Goal: Task Accomplishment & Management: Use online tool/utility

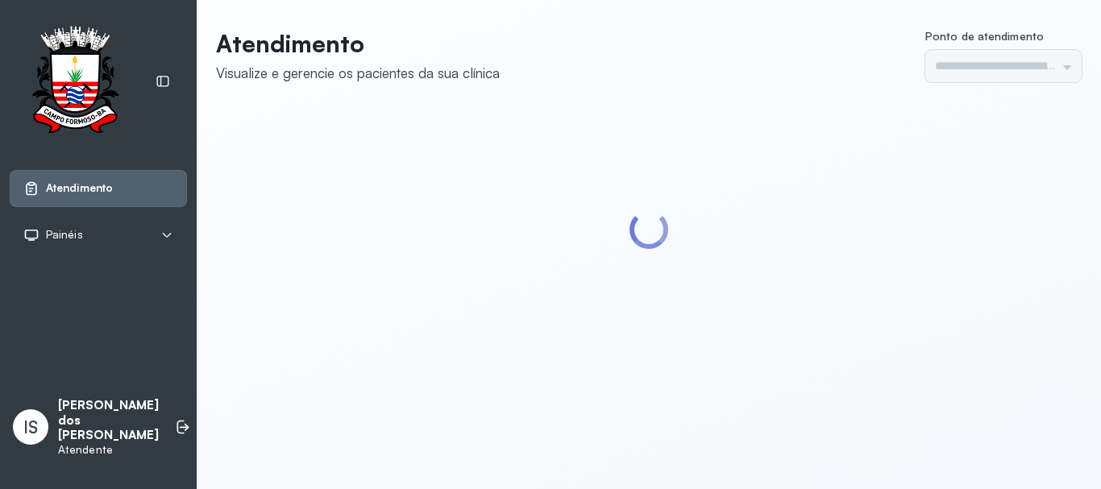
type input "******"
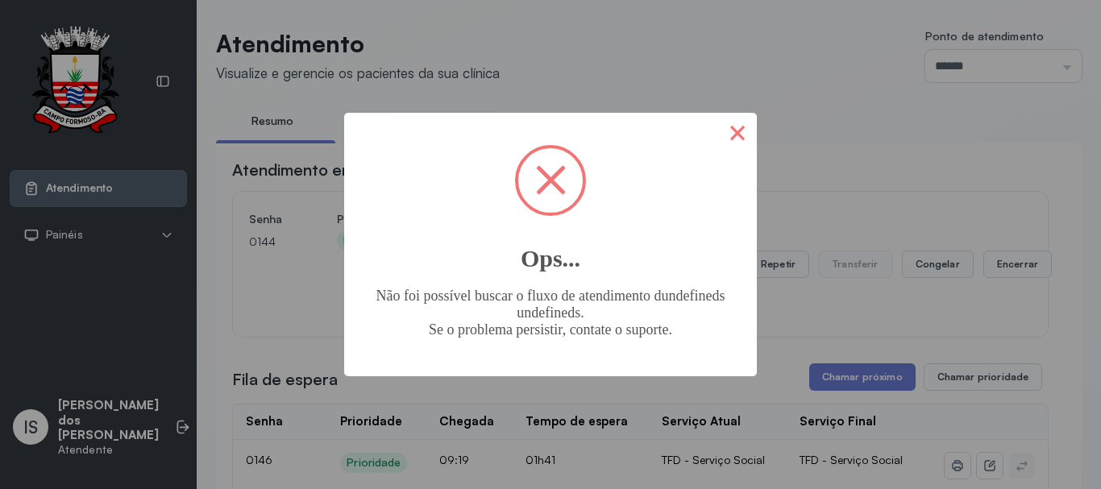
click at [737, 133] on button "×" at bounding box center [737, 132] width 39 height 39
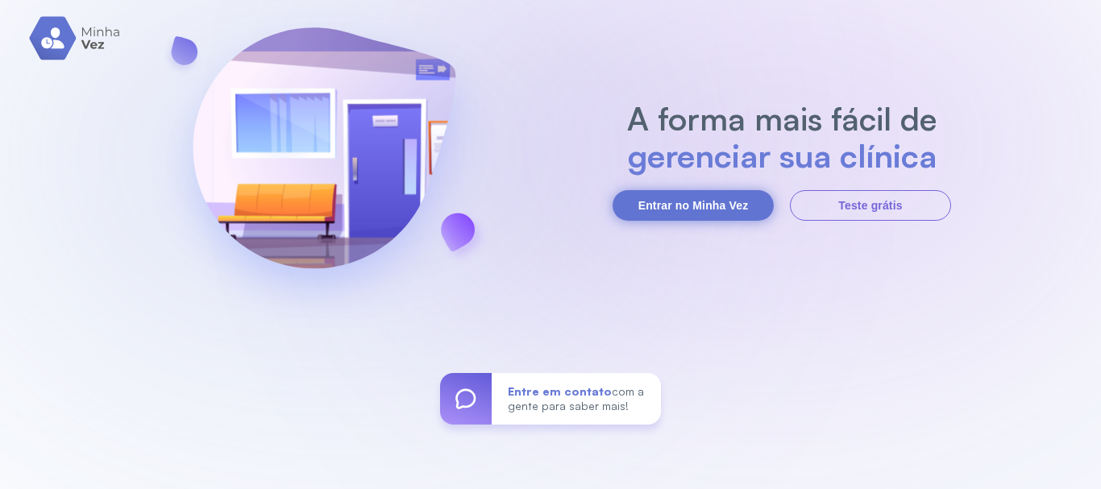
click at [675, 204] on button "Entrar no Minha Vez" at bounding box center [692, 205] width 161 height 31
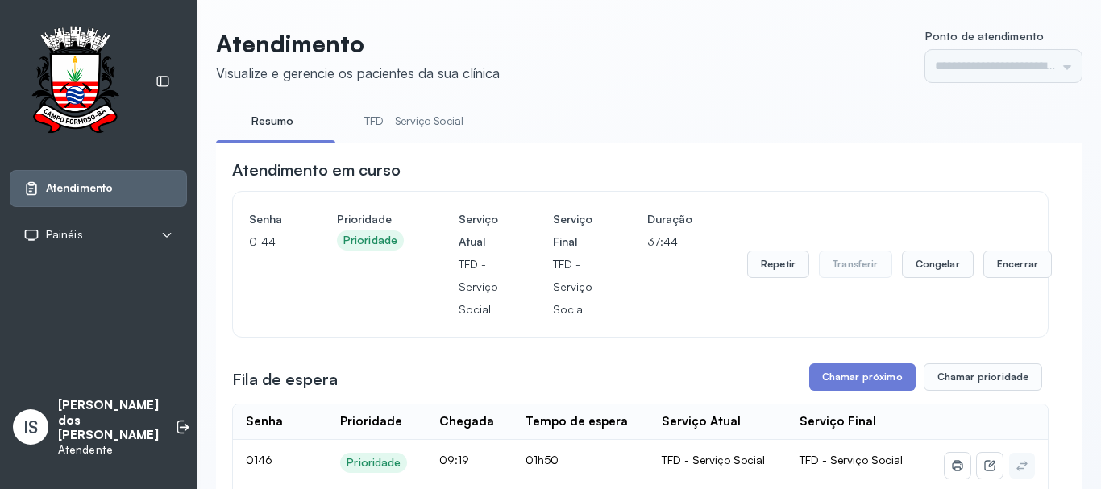
click at [435, 125] on link "TFD - Serviço Social" at bounding box center [413, 121] width 131 height 27
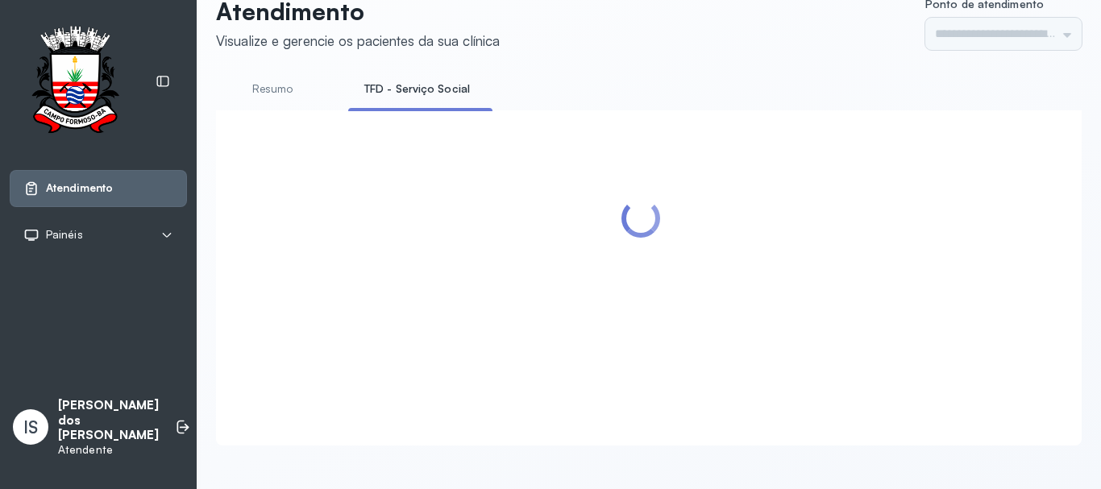
scroll to position [50, 0]
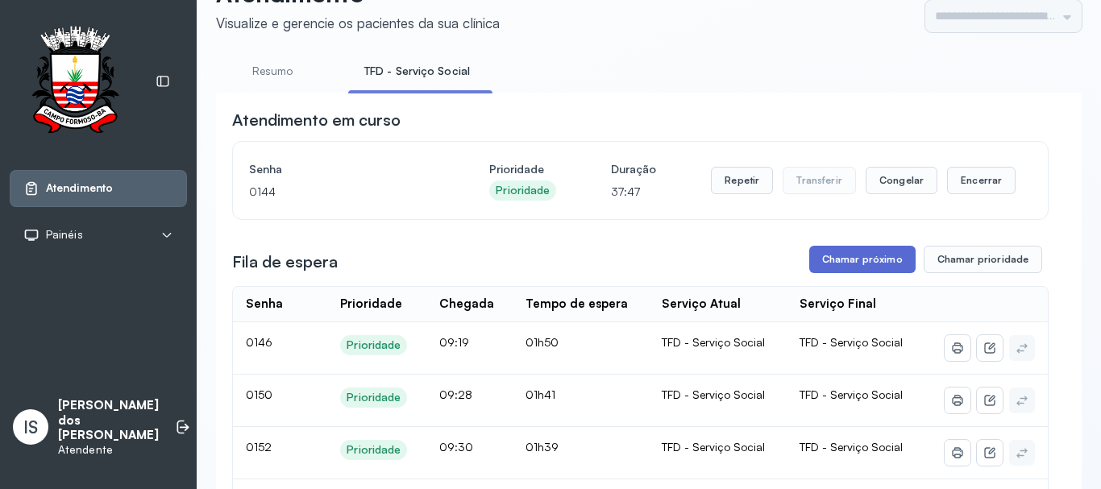
click at [853, 257] on button "Chamar próximo" at bounding box center [862, 259] width 106 height 27
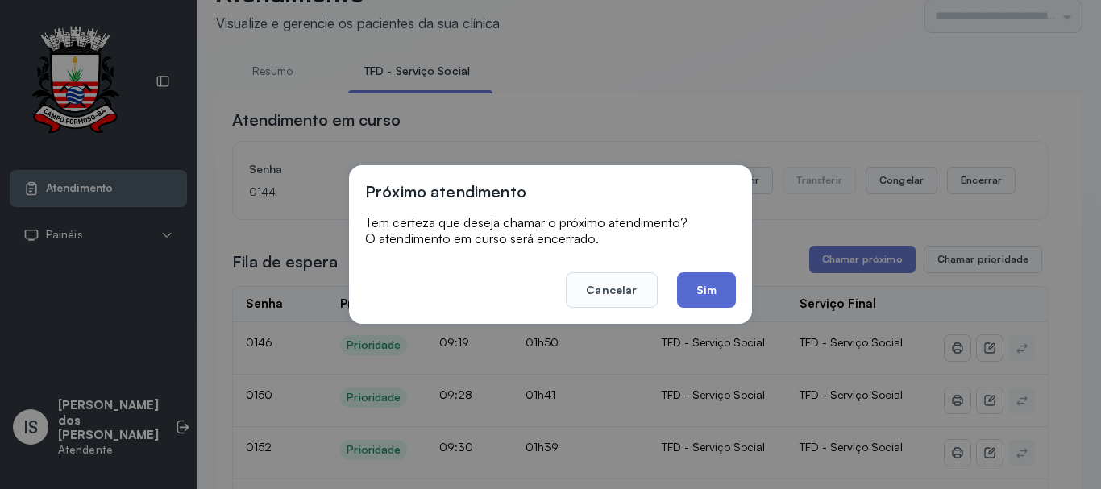
click at [700, 280] on button "Sim" at bounding box center [706, 289] width 59 height 35
